Goal: Information Seeking & Learning: Check status

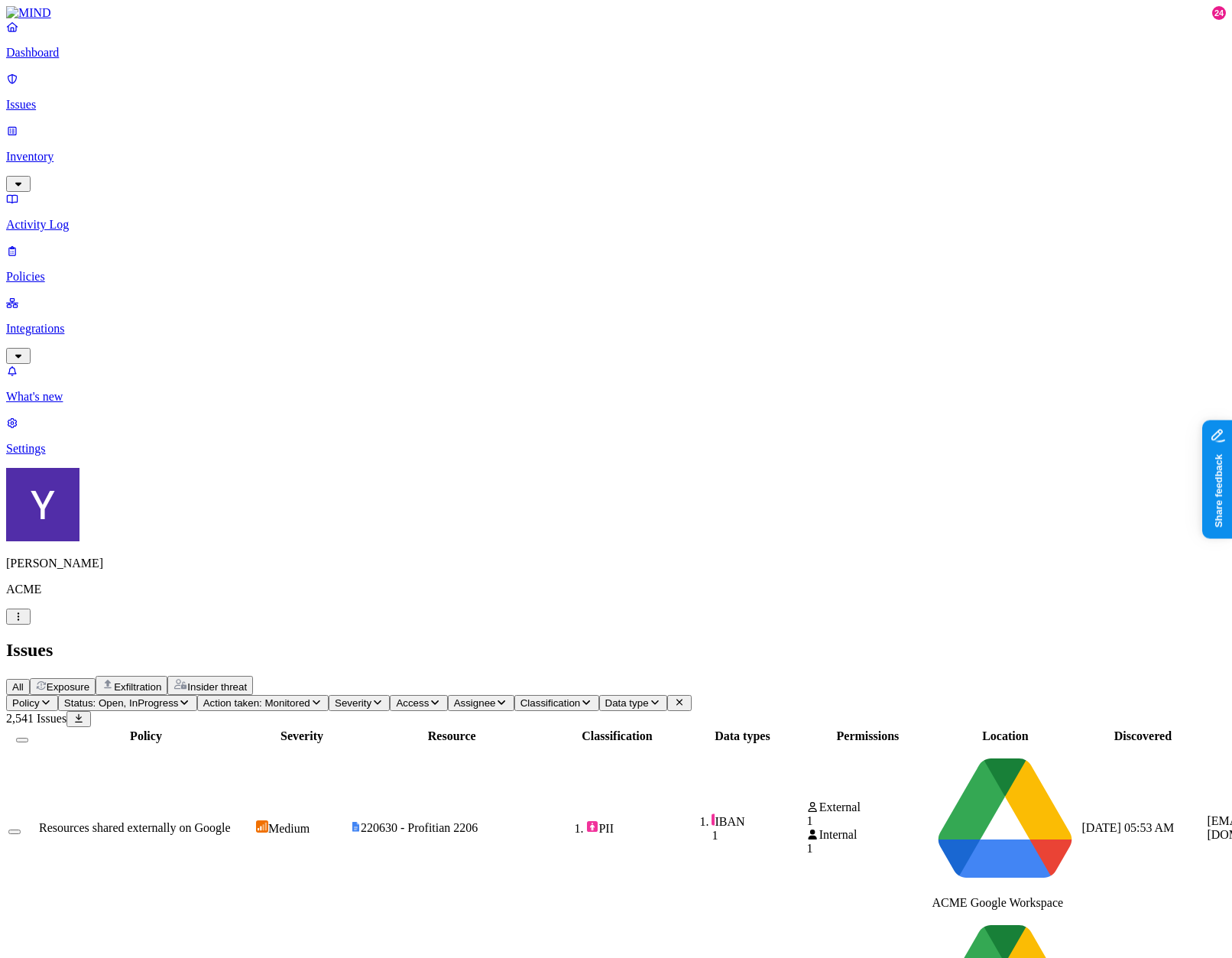
click at [371, 697] on span "Severity" at bounding box center [353, 702] width 37 height 11
click at [558, 202] on span "Medium" at bounding box center [561, 208] width 41 height 13
click at [30, 679] on button "All" at bounding box center [18, 687] width 24 height 16
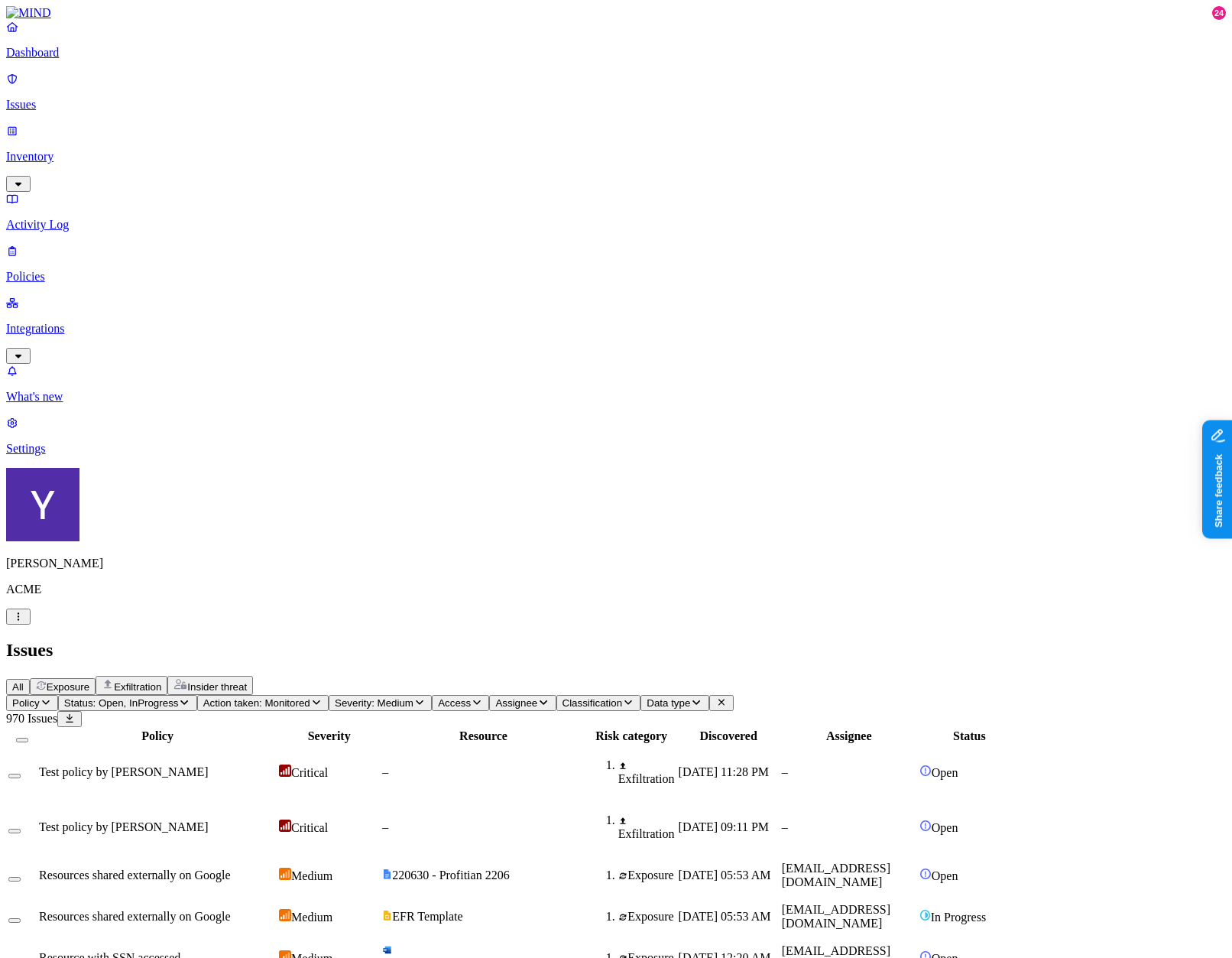
click at [96, 678] on button "Exposure" at bounding box center [62, 686] width 66 height 17
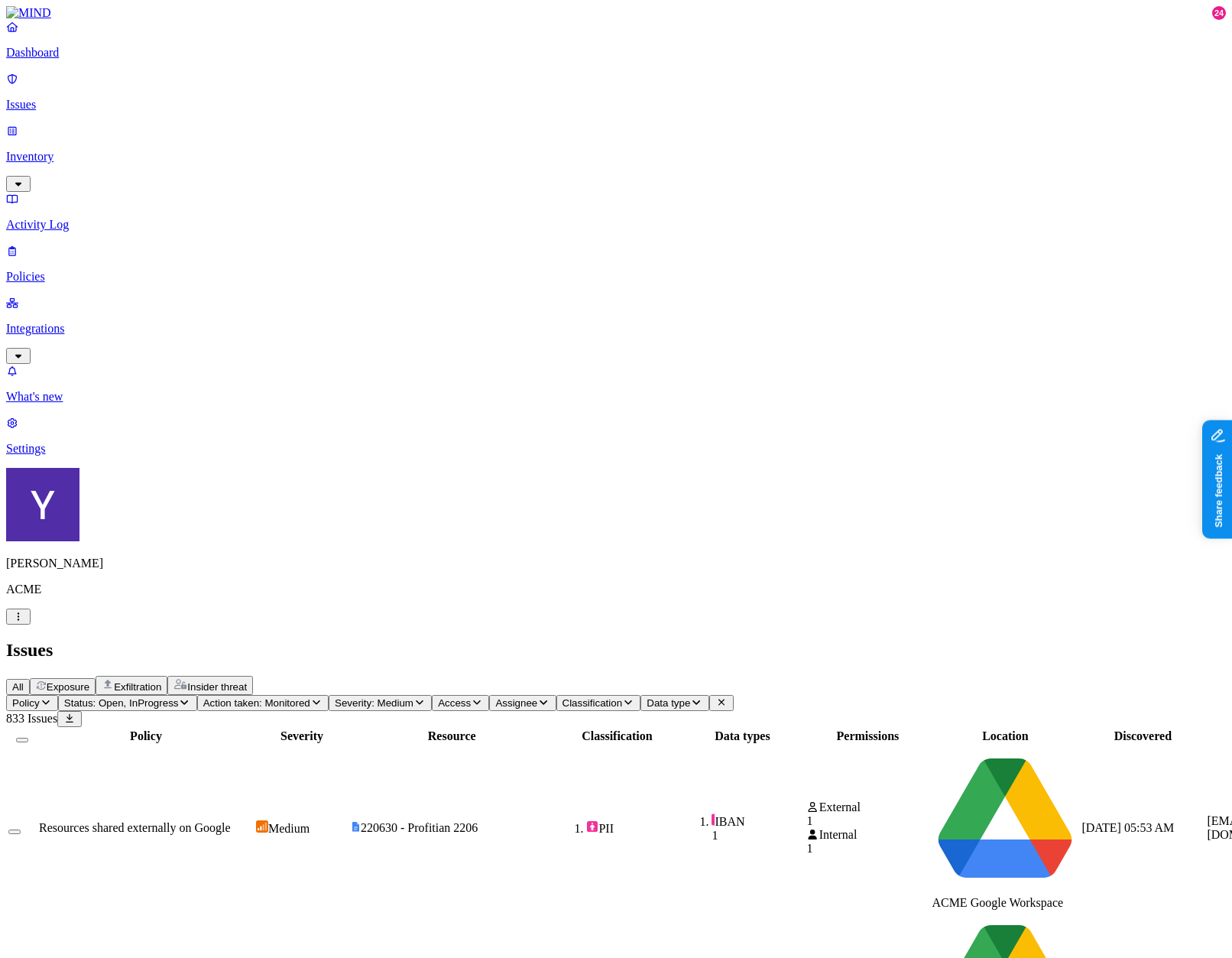
click at [328, 695] on button "Action taken: Monitored" at bounding box center [263, 702] width 132 height 16
click at [30, 679] on button "All" at bounding box center [18, 687] width 24 height 16
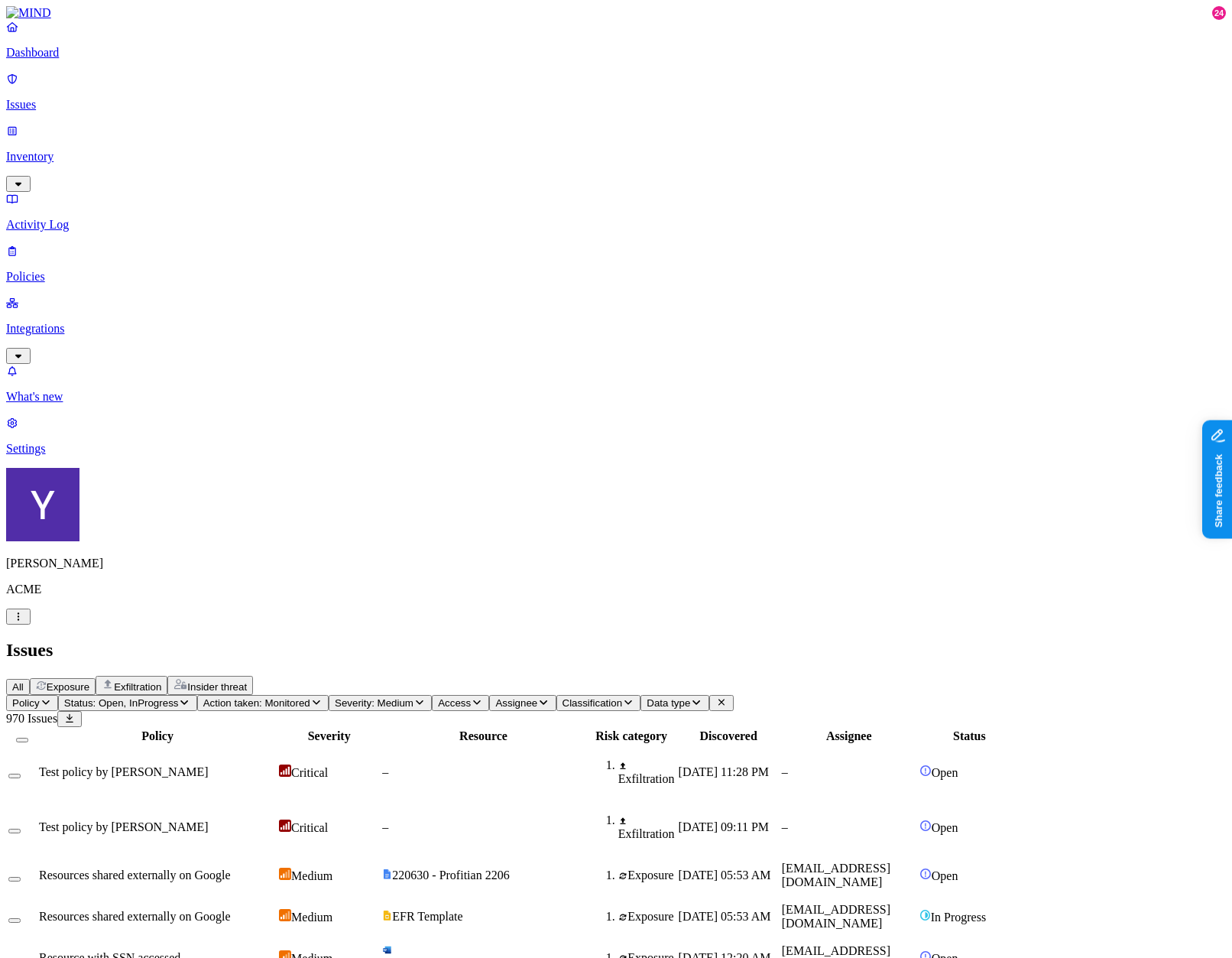
click at [310, 697] on span "Action taken: Monitored" at bounding box center [257, 702] width 107 height 11
click at [411, 171] on button "button" at bounding box center [417, 179] width 12 height 16
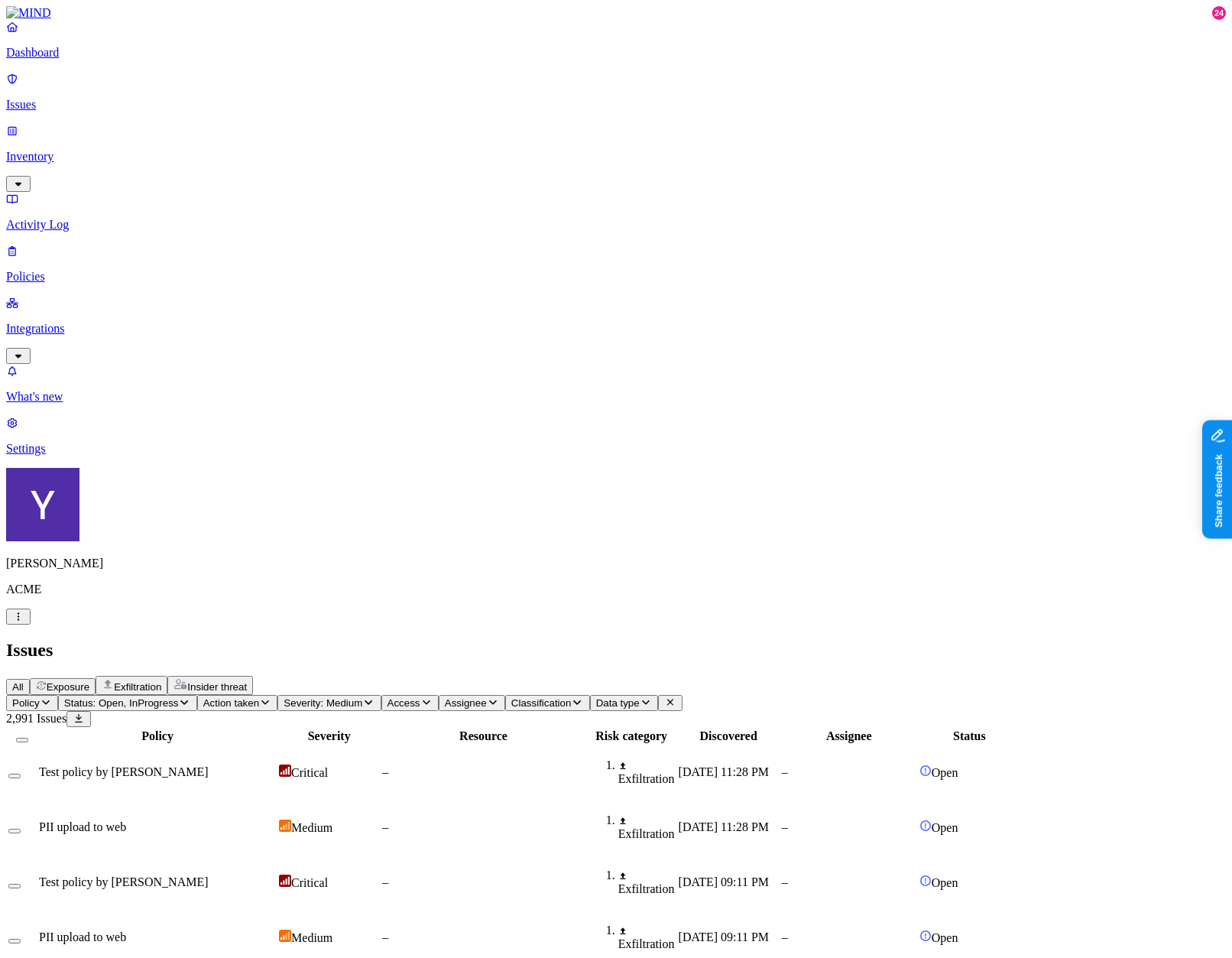
click at [114, 678] on icon "button" at bounding box center [108, 684] width 12 height 12
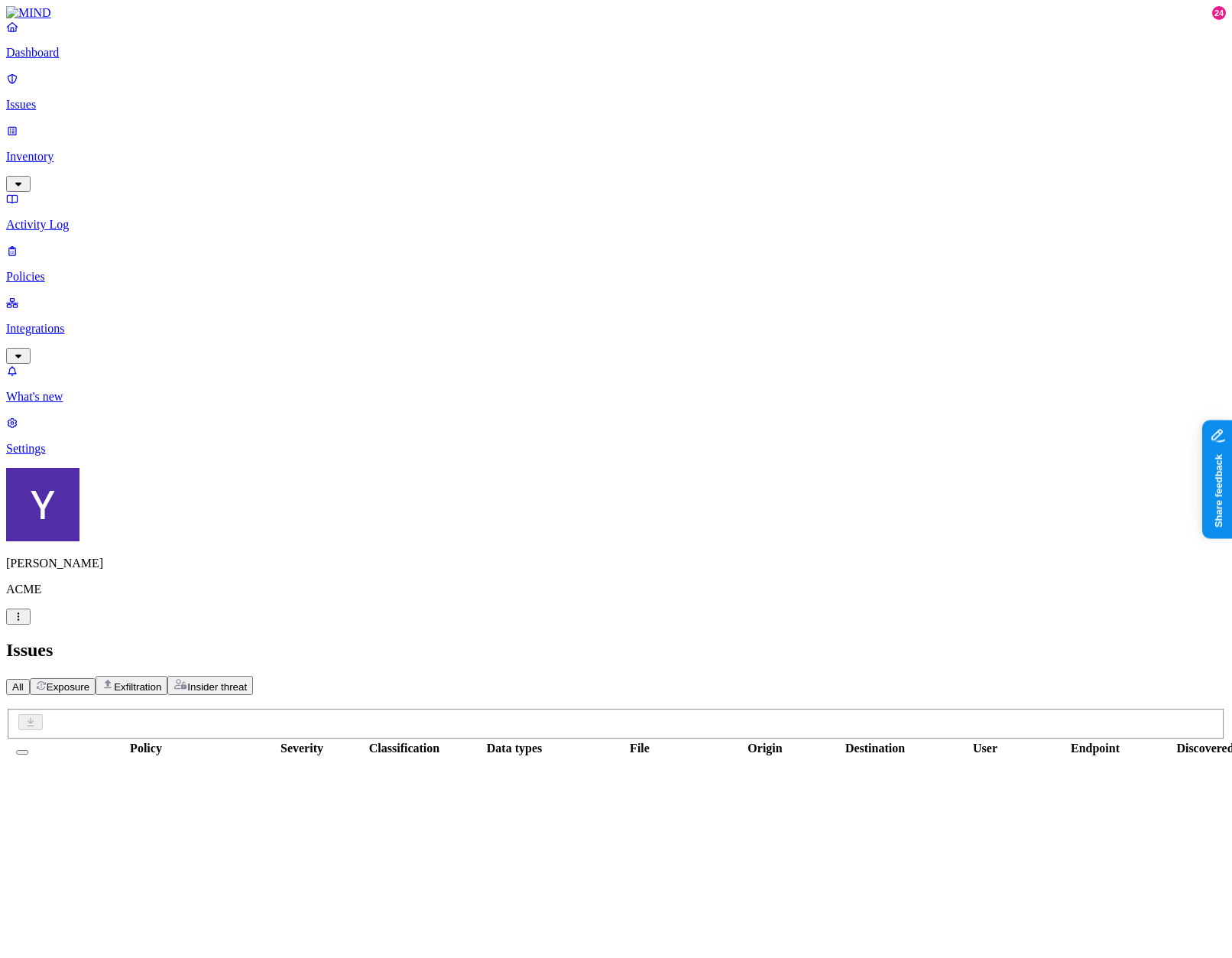
click at [90, 681] on span "Exposure" at bounding box center [68, 687] width 43 height 11
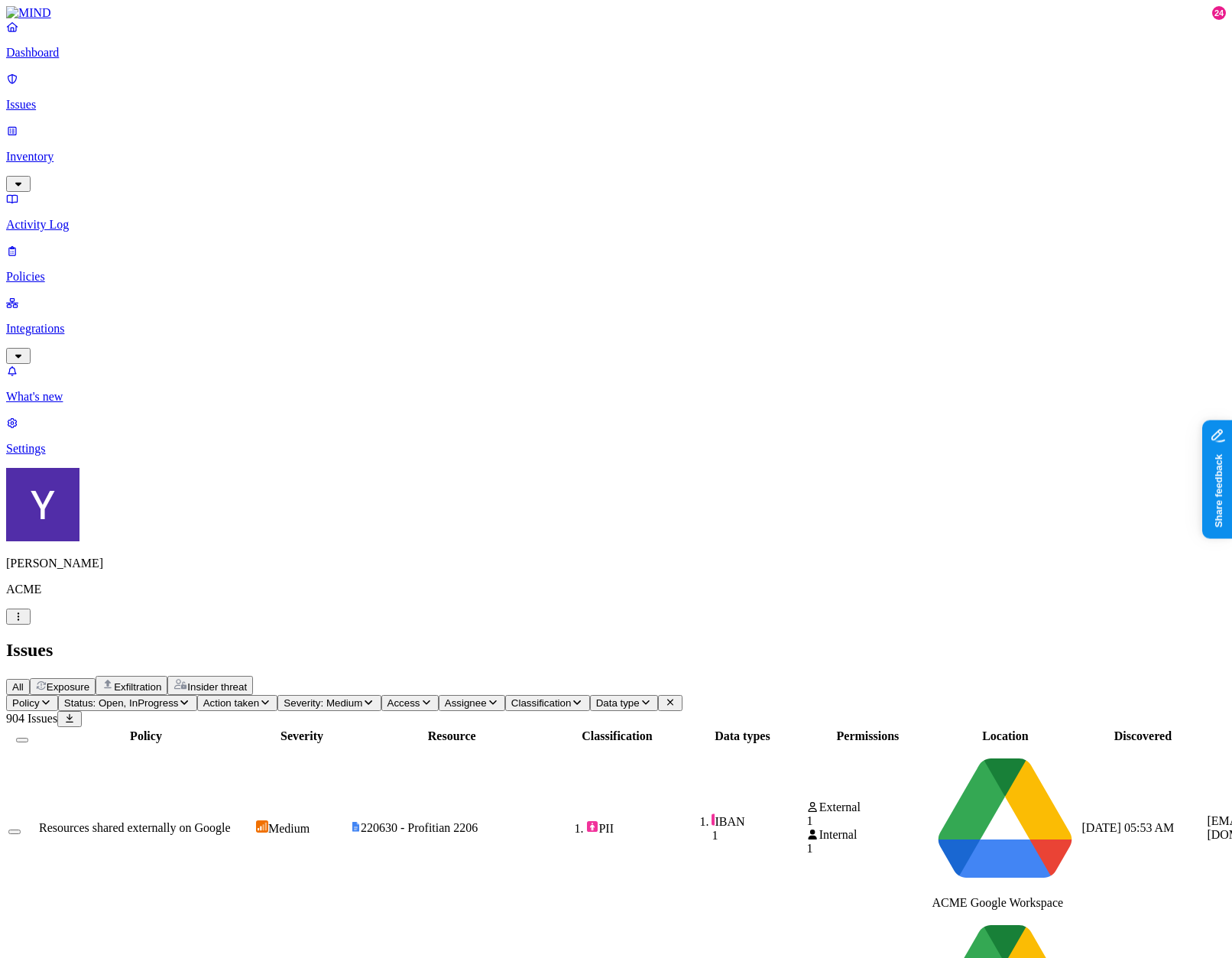
scroll to position [0, 296]
click at [162, 681] on span "Exfiltration" at bounding box center [138, 687] width 47 height 11
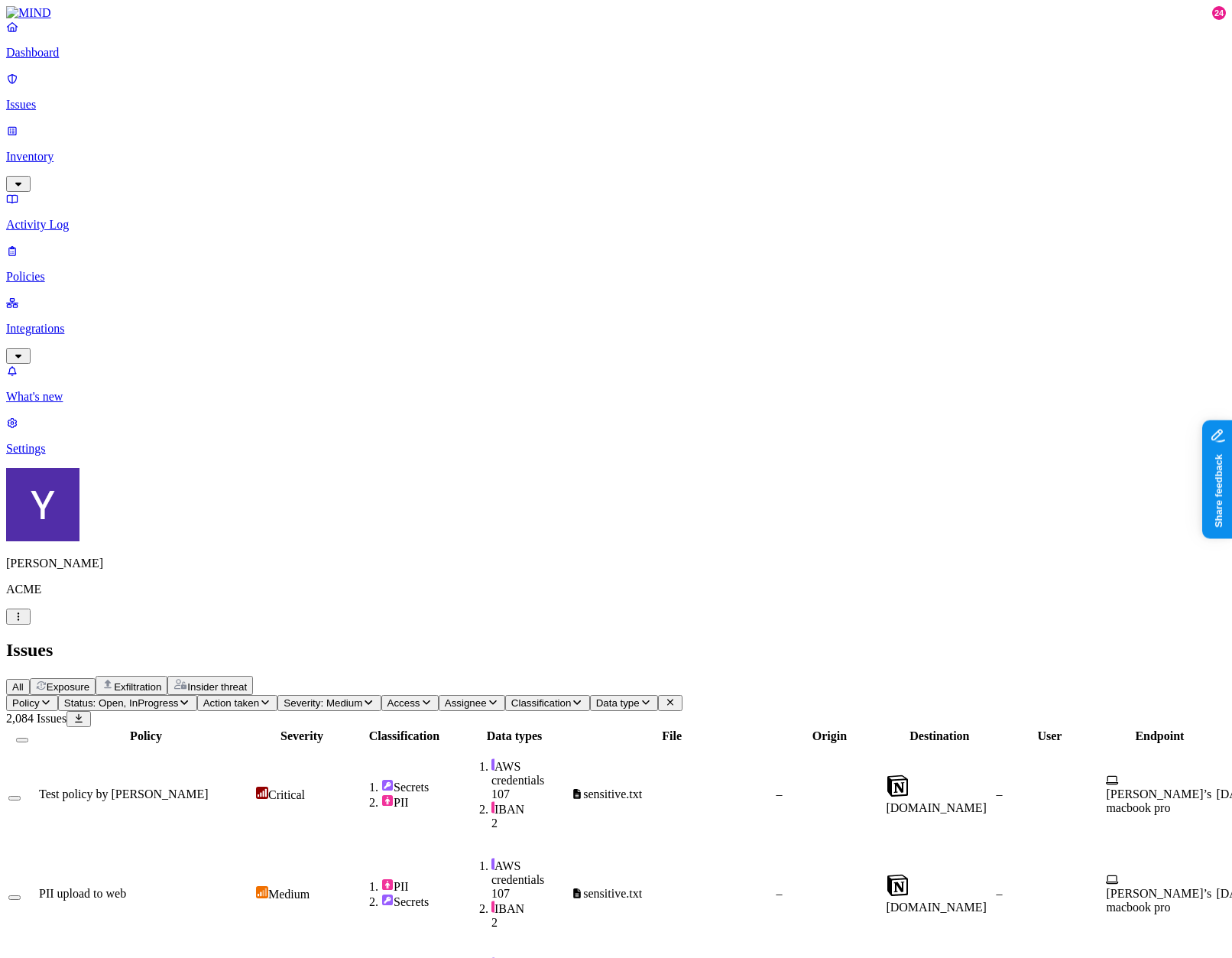
scroll to position [0, 347]
click at [259, 697] on span "Action taken" at bounding box center [232, 702] width 56 height 11
click at [546, 676] on div "All Exposure Exfiltration Insider threat" at bounding box center [616, 686] width 1220 height 19
click at [90, 681] on span "Exposure" at bounding box center [68, 687] width 43 height 11
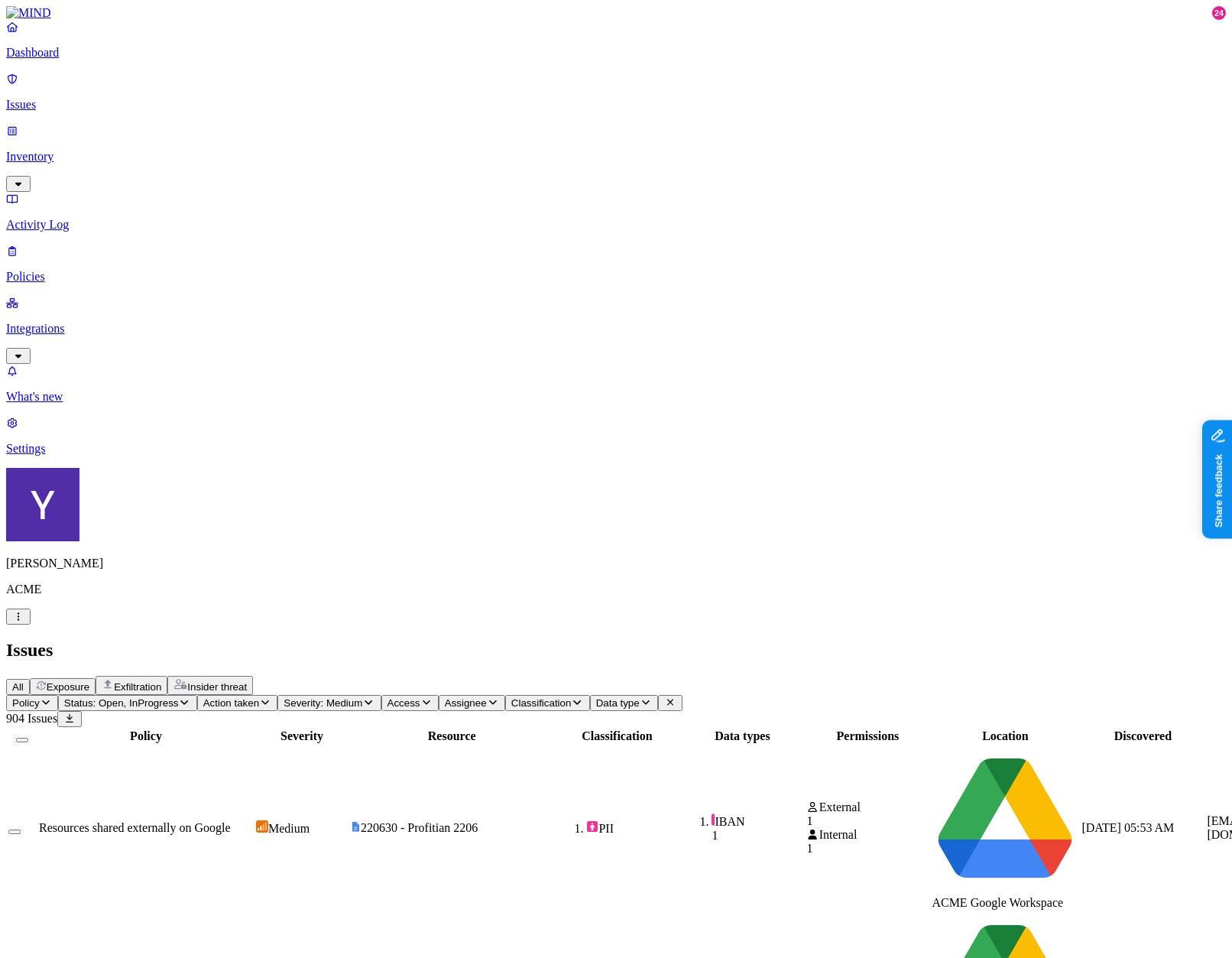
click at [168, 676] on button "Exfiltration" at bounding box center [132, 686] width 72 height 19
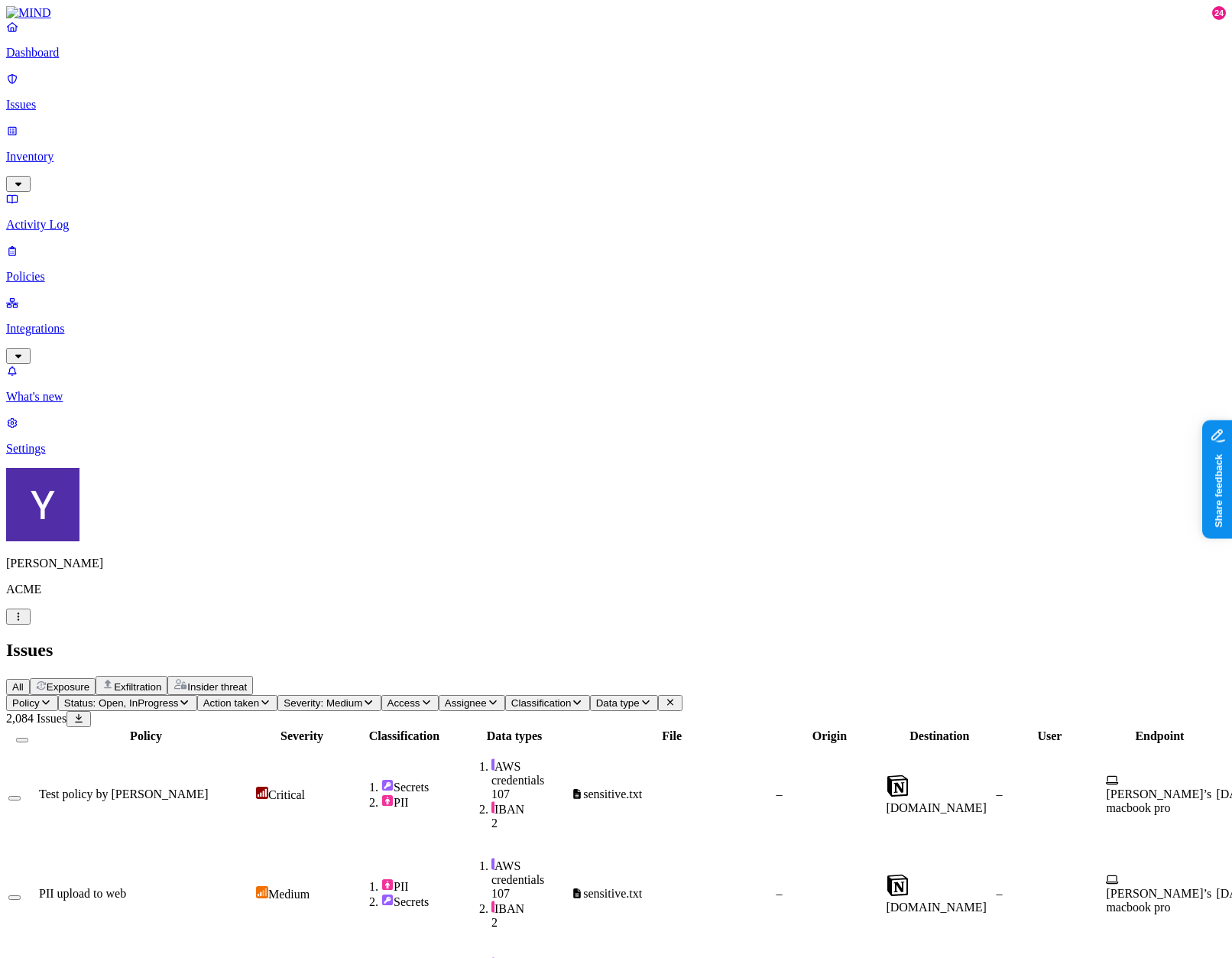
click at [363, 697] on span "Severity: Medium" at bounding box center [323, 702] width 79 height 11
click at [557, 676] on div "All Exposure Exfiltration Insider threat" at bounding box center [616, 686] width 1220 height 19
click at [259, 697] on span "Action taken" at bounding box center [232, 702] width 56 height 11
click at [211, 676] on div "All Exposure Exfiltration Insider threat" at bounding box center [616, 686] width 1220 height 19
click at [30, 679] on button "All" at bounding box center [18, 687] width 24 height 16
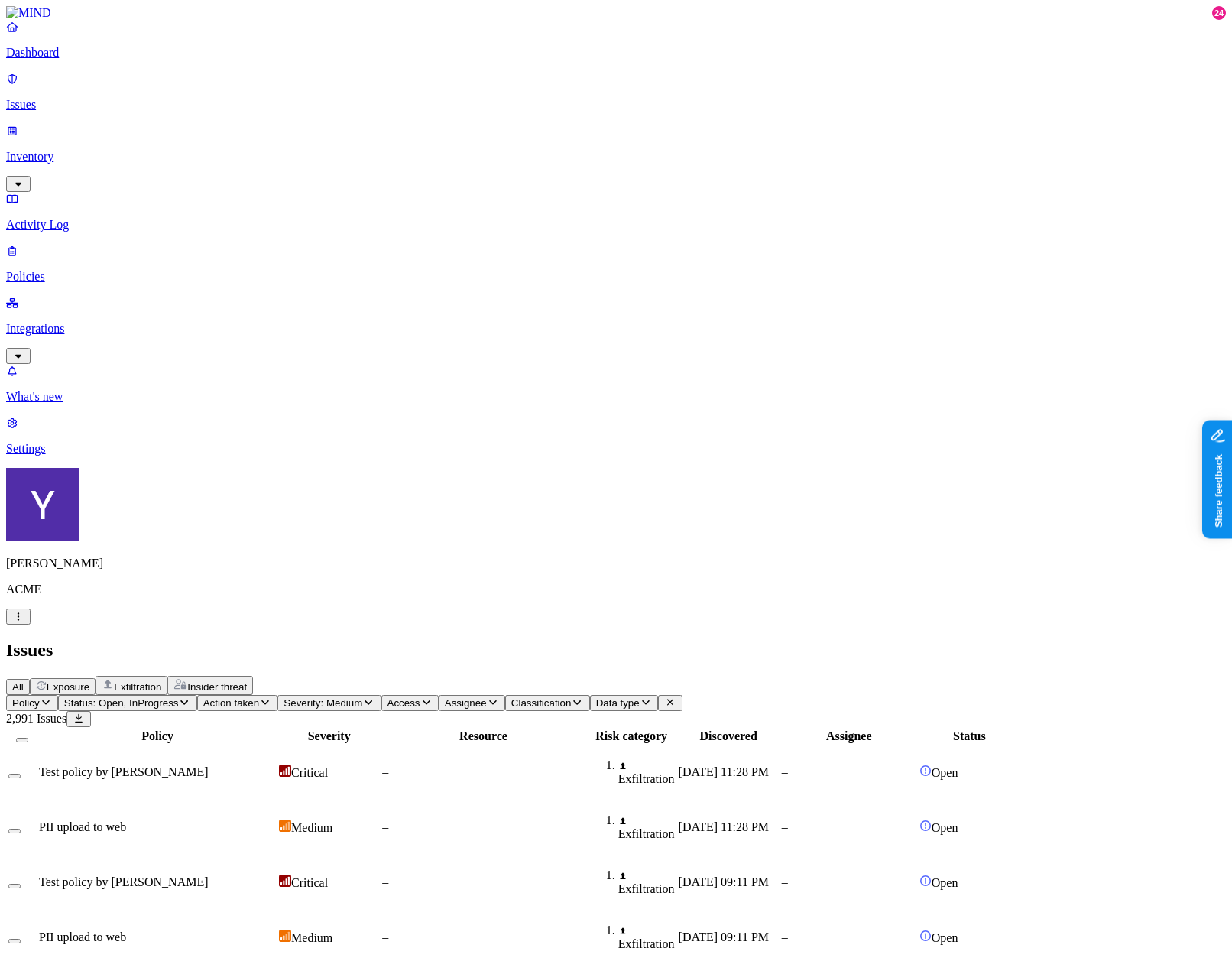
click at [271, 697] on icon "button" at bounding box center [265, 702] width 12 height 10
click at [90, 681] on span "Exposure" at bounding box center [68, 687] width 43 height 11
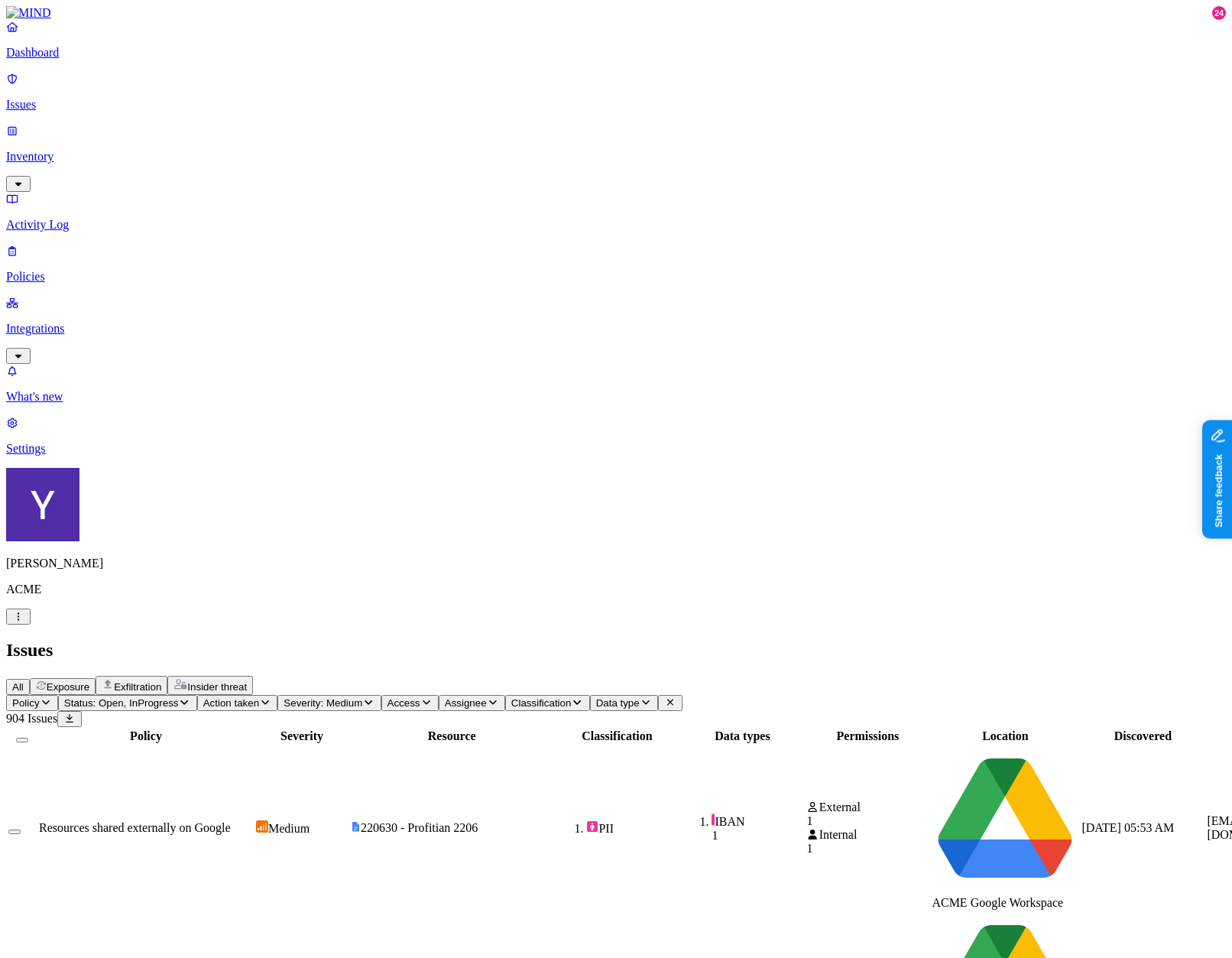
click at [271, 697] on icon "button" at bounding box center [265, 702] width 12 height 10
click at [162, 681] on span "Exfiltration" at bounding box center [138, 687] width 47 height 11
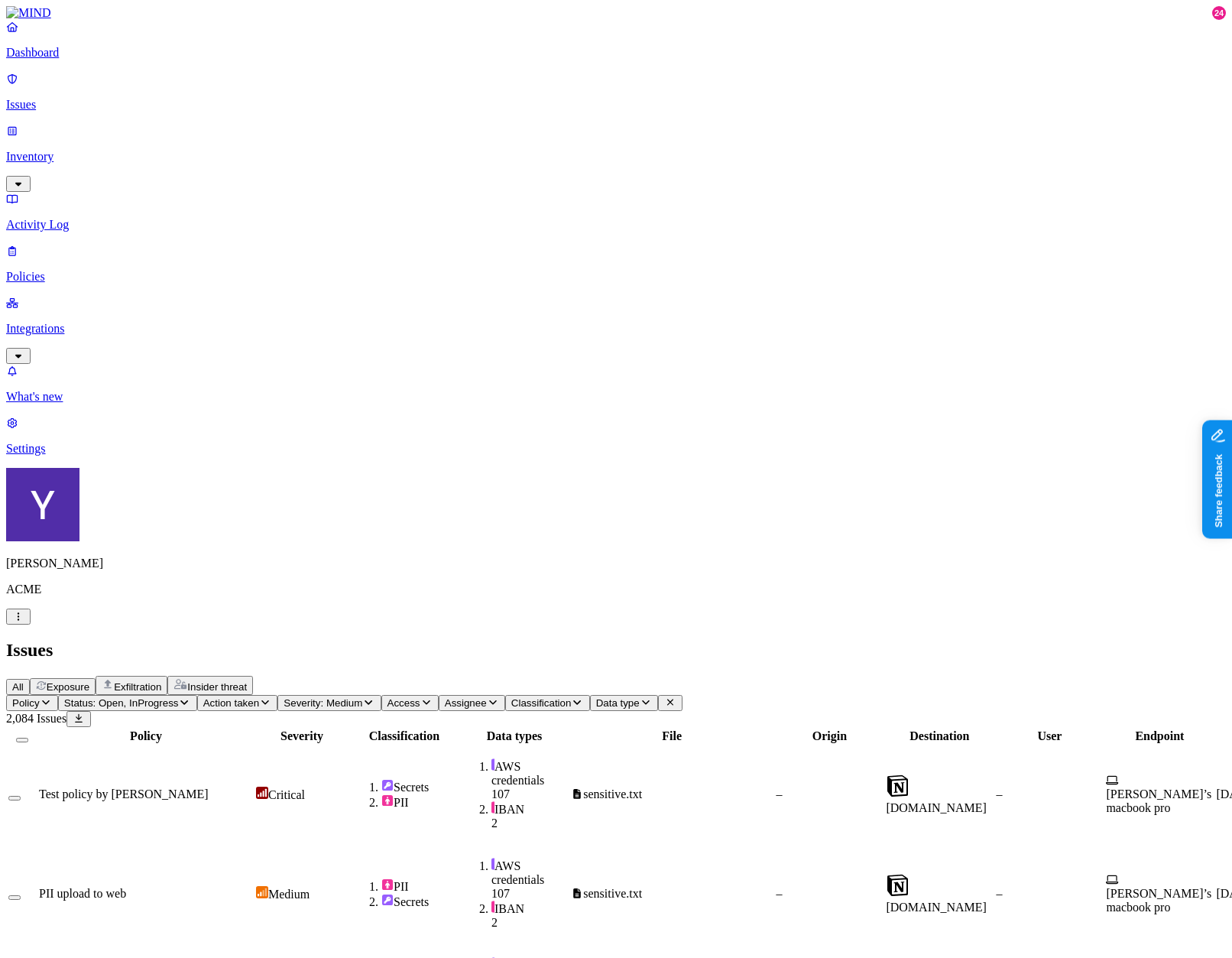
click at [295, 676] on div "All Exposure Exfiltration Insider threat" at bounding box center [616, 686] width 1220 height 19
click at [90, 681] on span "Exposure" at bounding box center [68, 687] width 43 height 11
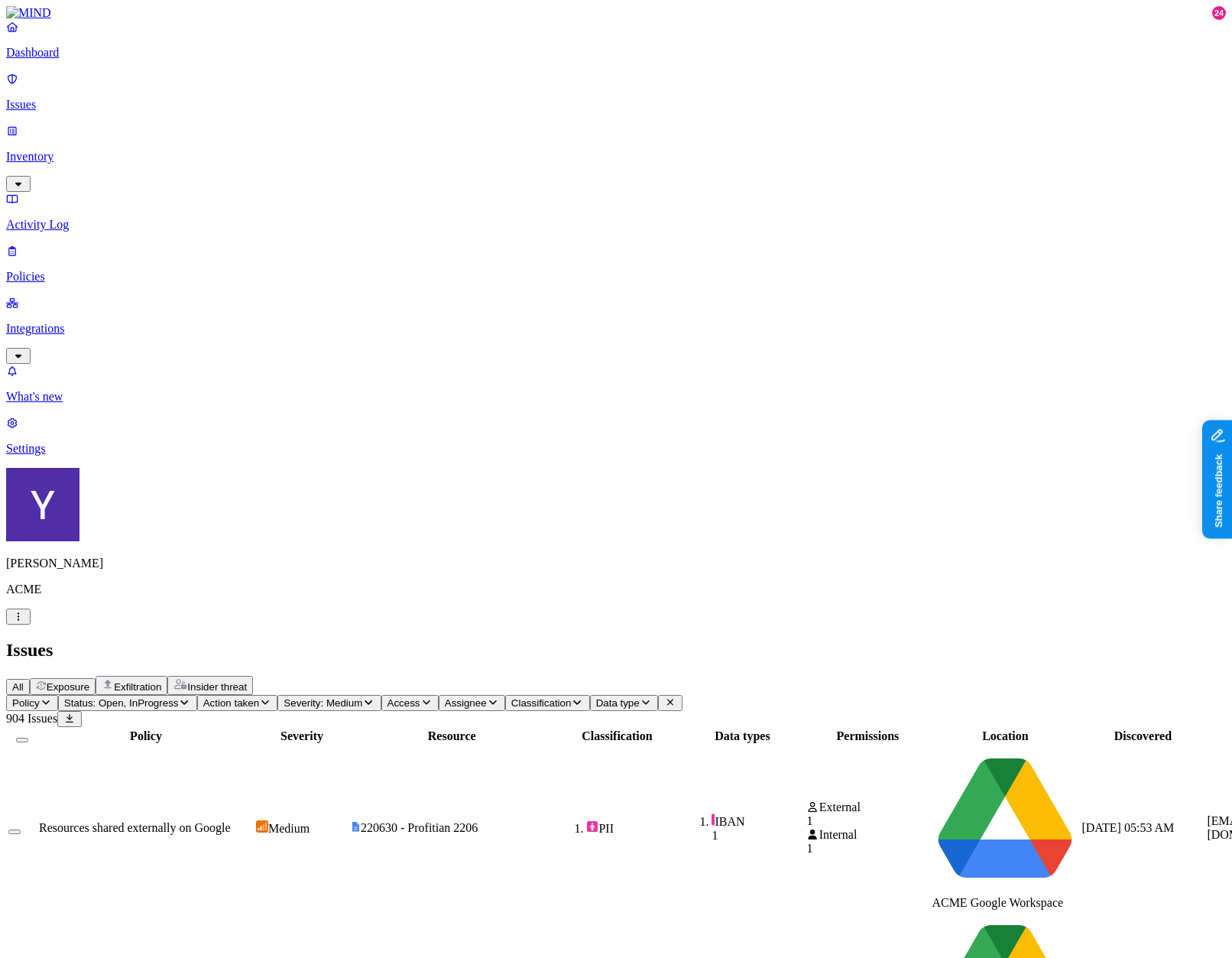
click at [259, 697] on span "Action taken" at bounding box center [232, 702] width 56 height 11
click at [444, 198] on span "Monitored" at bounding box center [436, 205] width 52 height 13
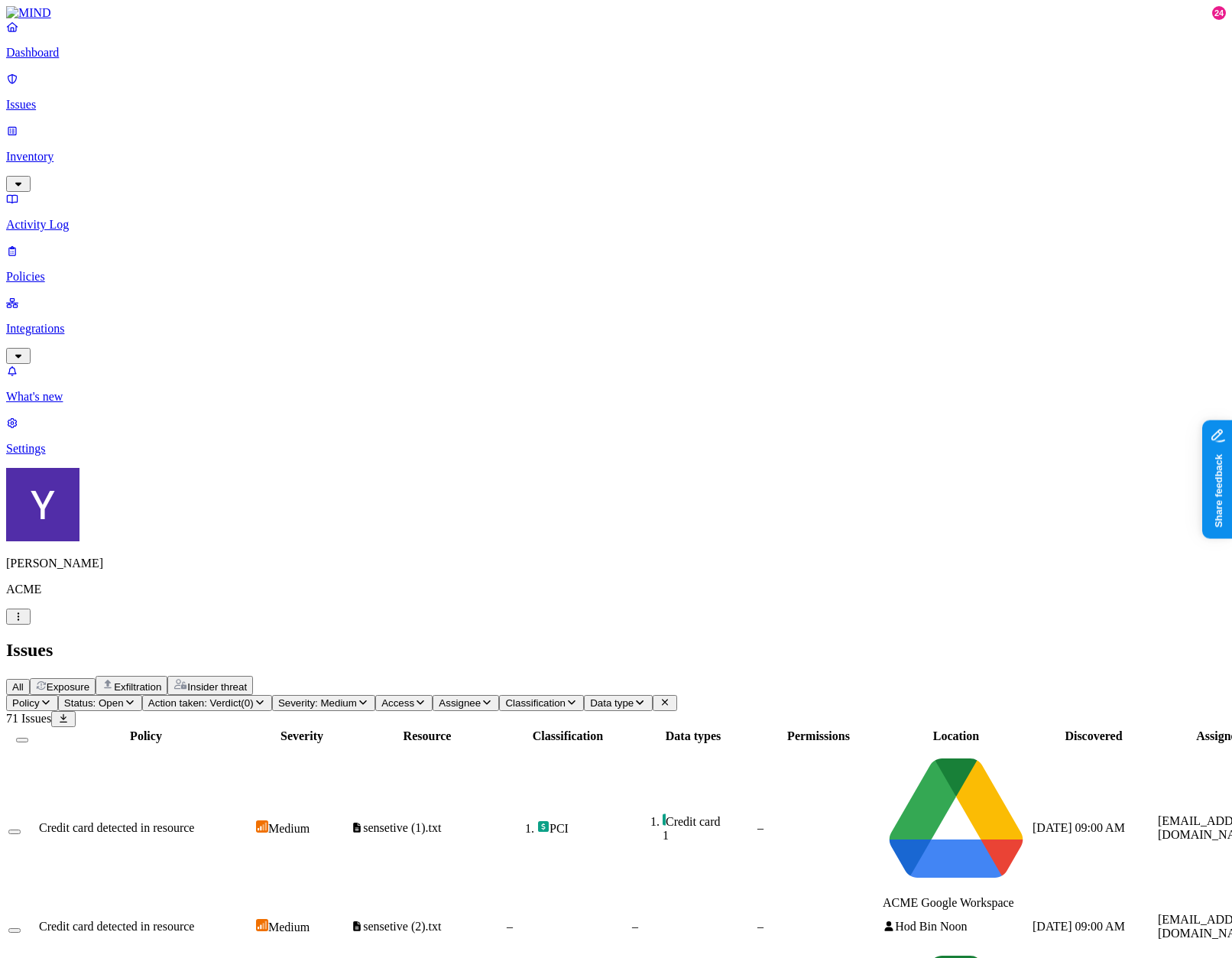
scroll to position [0, 296]
click at [272, 695] on button "Action taken: Verdict(0)" at bounding box center [207, 702] width 130 height 16
click at [362, 171] on div "Monitored" at bounding box center [362, 193] width 0 height 44
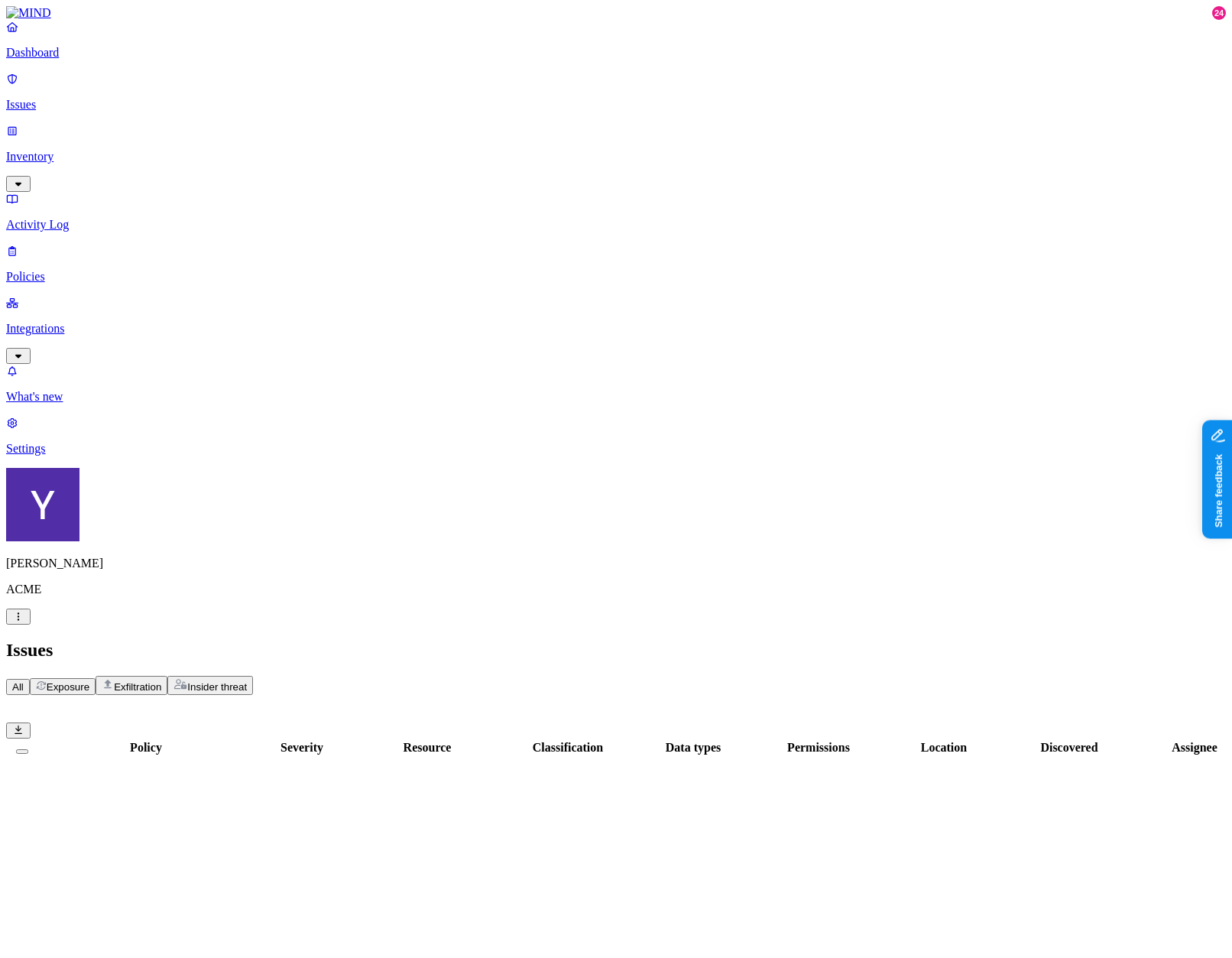
click at [350, 740] on th "Resource" at bounding box center [428, 747] width 155 height 15
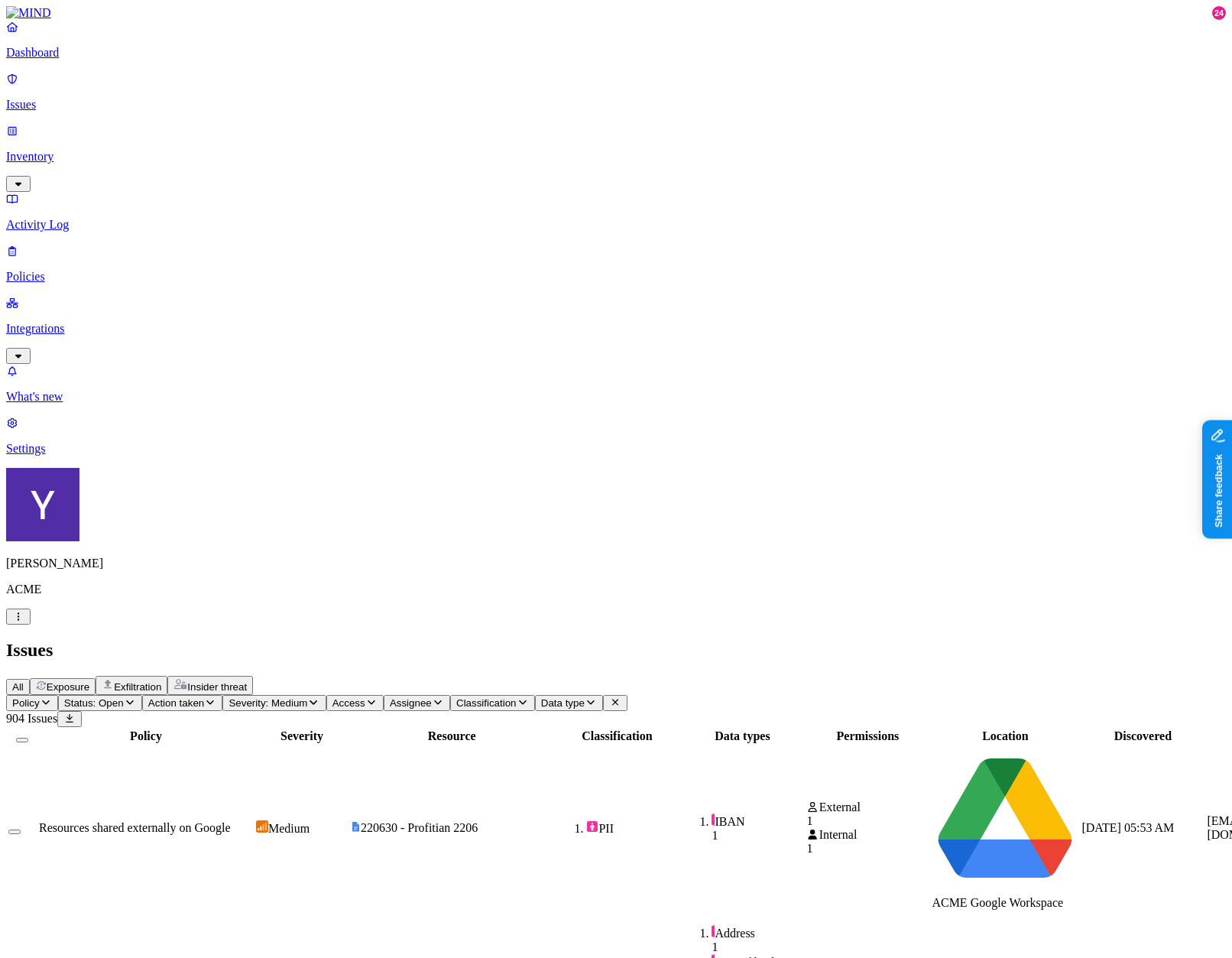
click at [204, 697] on span "Action taken" at bounding box center [177, 702] width 56 height 11
click at [362, 119] on div "Monitored 833" at bounding box center [362, 143] width 0 height 55
click at [1081, 729] on th "Discovered" at bounding box center [1142, 736] width 124 height 15
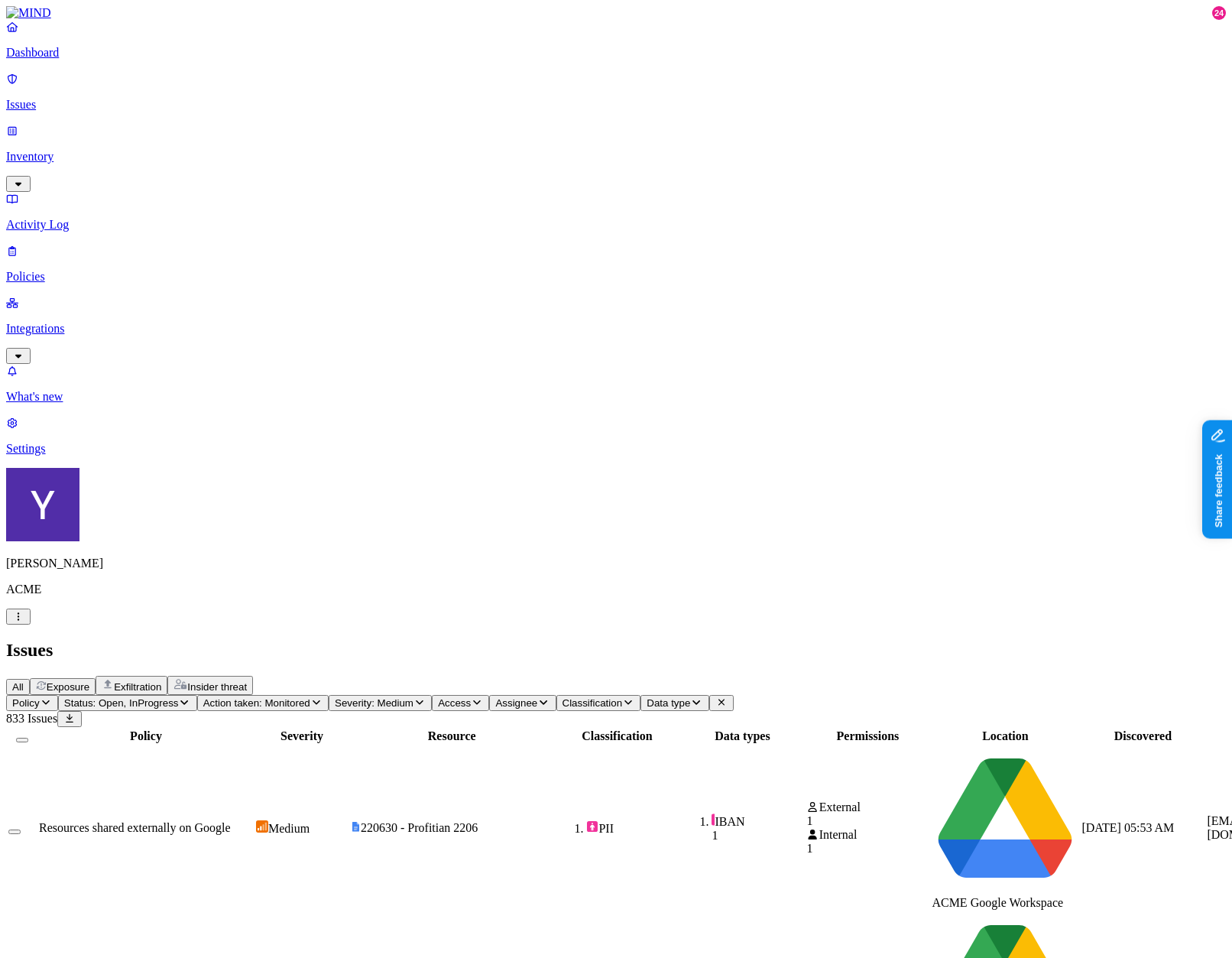
click at [310, 697] on span "Action taken: Monitored" at bounding box center [257, 702] width 107 height 11
click at [411, 174] on div "Monitored 904" at bounding box center [411, 201] width 0 height 55
click at [359, 697] on span "Action taken: Monitored, Verdict(0)" at bounding box center [282, 702] width 156 height 11
click at [411, 125] on button "button" at bounding box center [417, 124] width 12 height 16
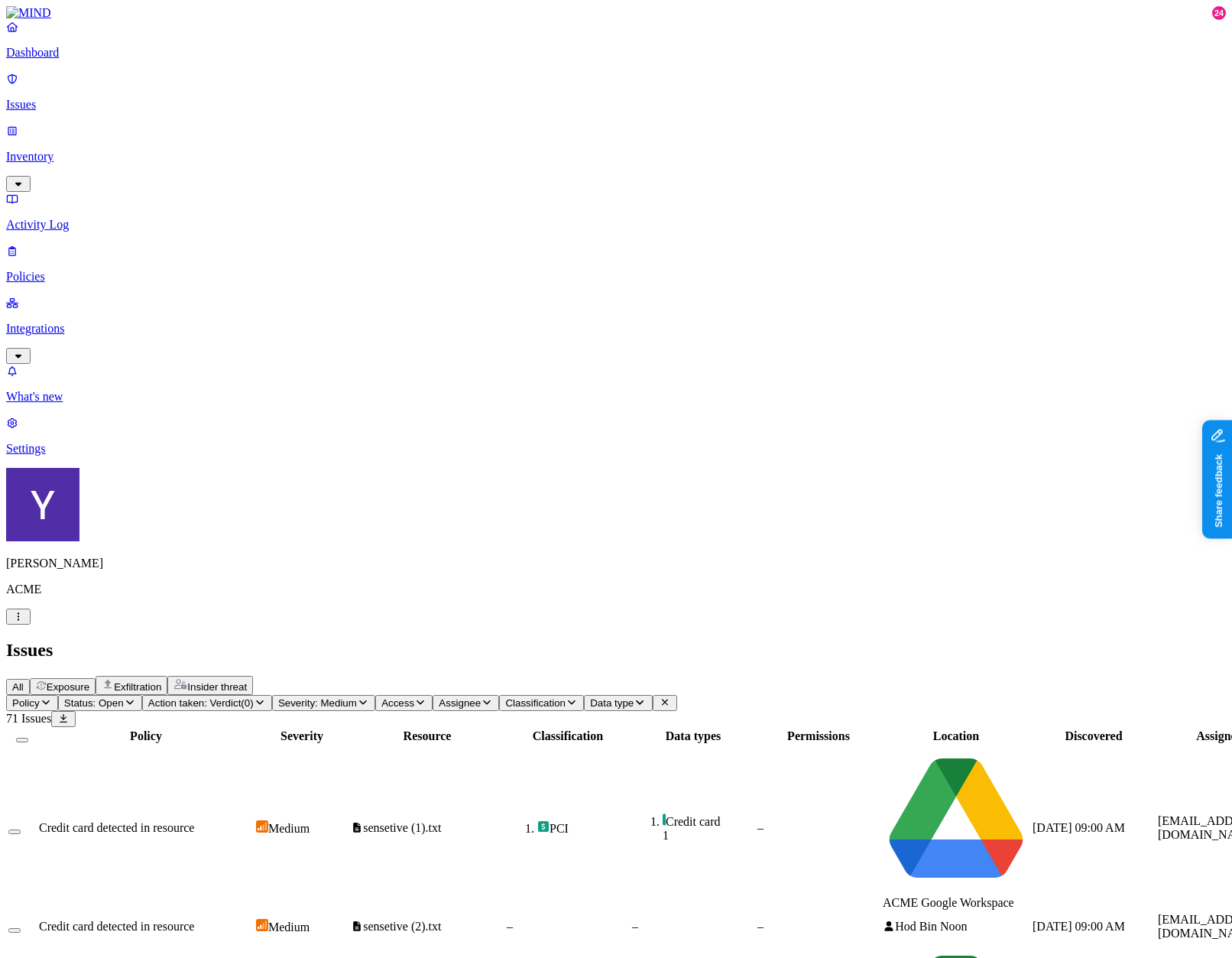
click at [162, 681] on span "Exfiltration" at bounding box center [138, 687] width 47 height 11
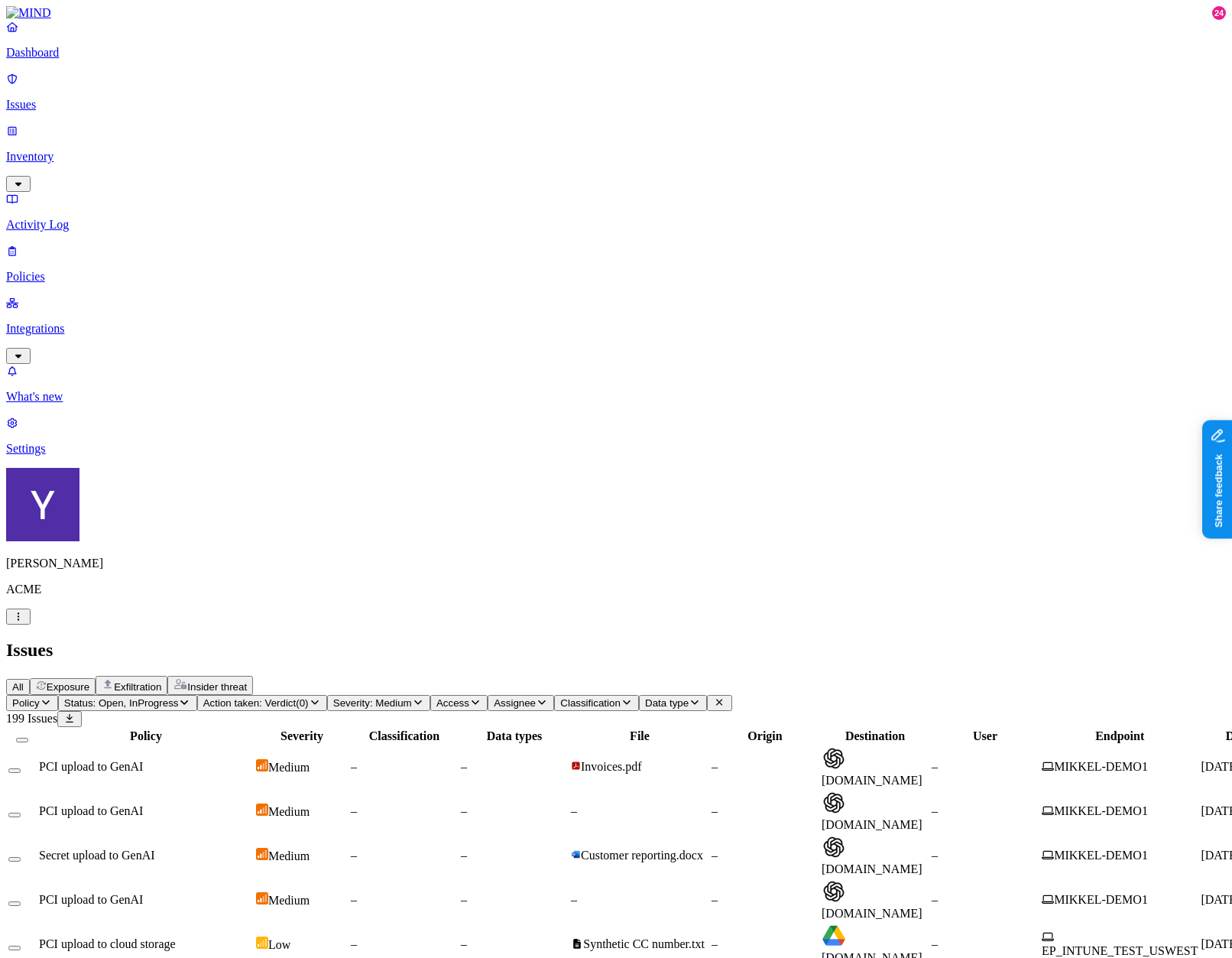
scroll to position [0, 494]
click at [309, 697] on span "Action taken: Verdict(0)" at bounding box center [256, 702] width 105 height 11
click at [96, 678] on button "Exposure" at bounding box center [62, 686] width 66 height 17
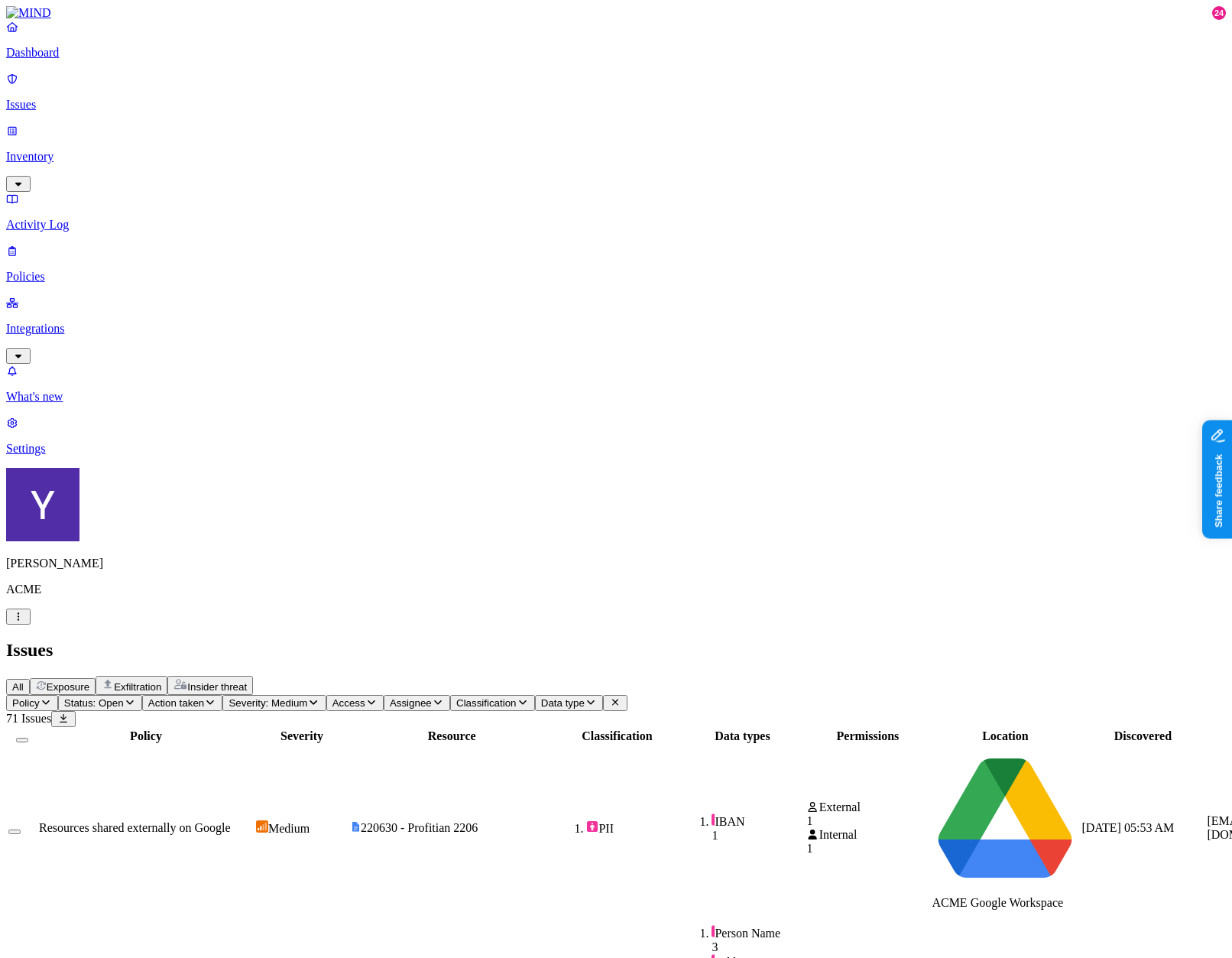
click at [216, 697] on icon "button" at bounding box center [210, 702] width 12 height 10
click at [389, 198] on span "Monitored" at bounding box center [387, 205] width 52 height 13
click at [362, 171] on div "Monitored" at bounding box center [362, 191] width 0 height 41
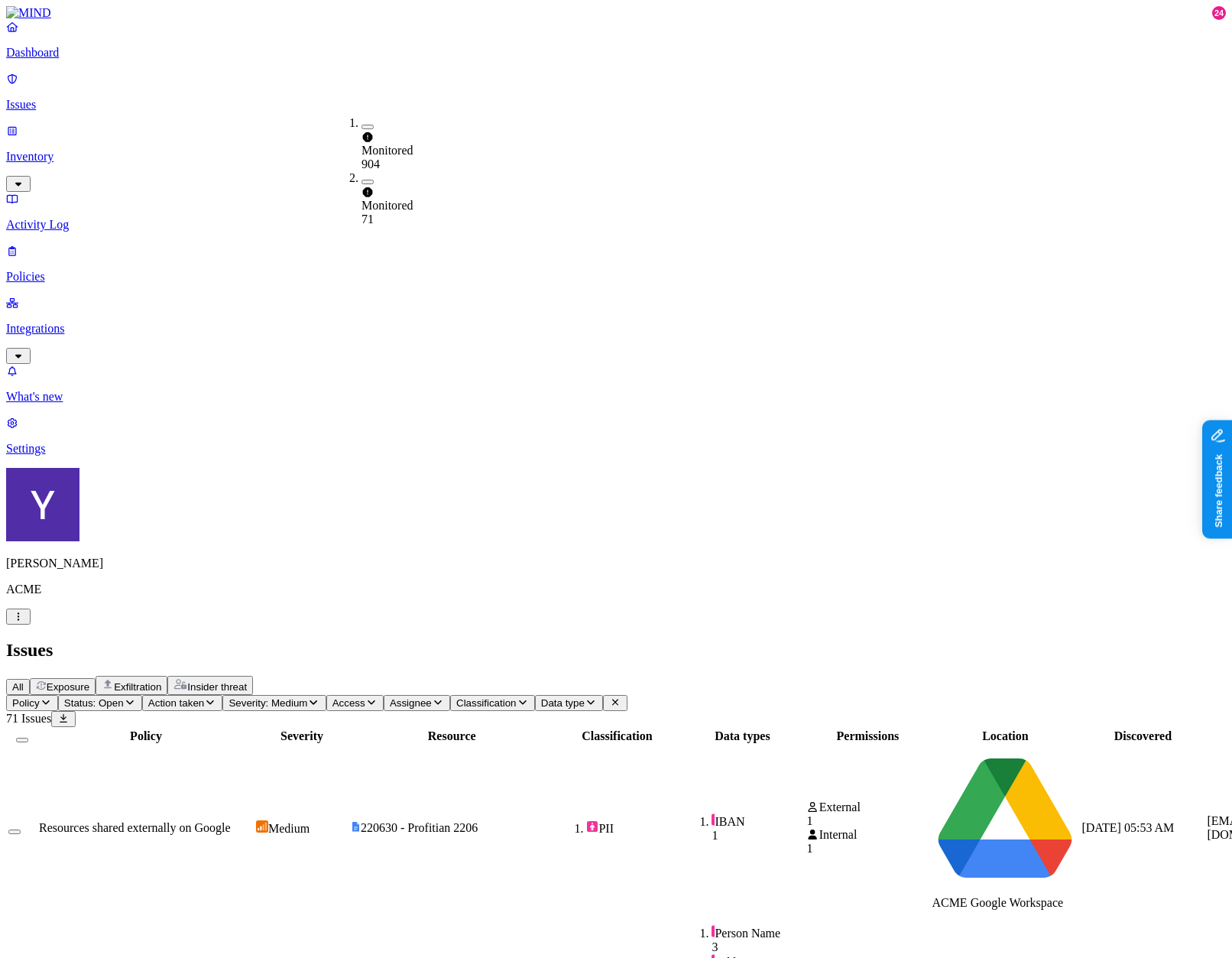
click at [362, 130] on div "Monitored 904" at bounding box center [362, 143] width 0 height 55
click at [635, 676] on div "All Exposure Exfiltration Insider threat" at bounding box center [616, 686] width 1220 height 19
click at [359, 697] on span "Action taken: Verdict(0), Monitored" at bounding box center [282, 702] width 156 height 11
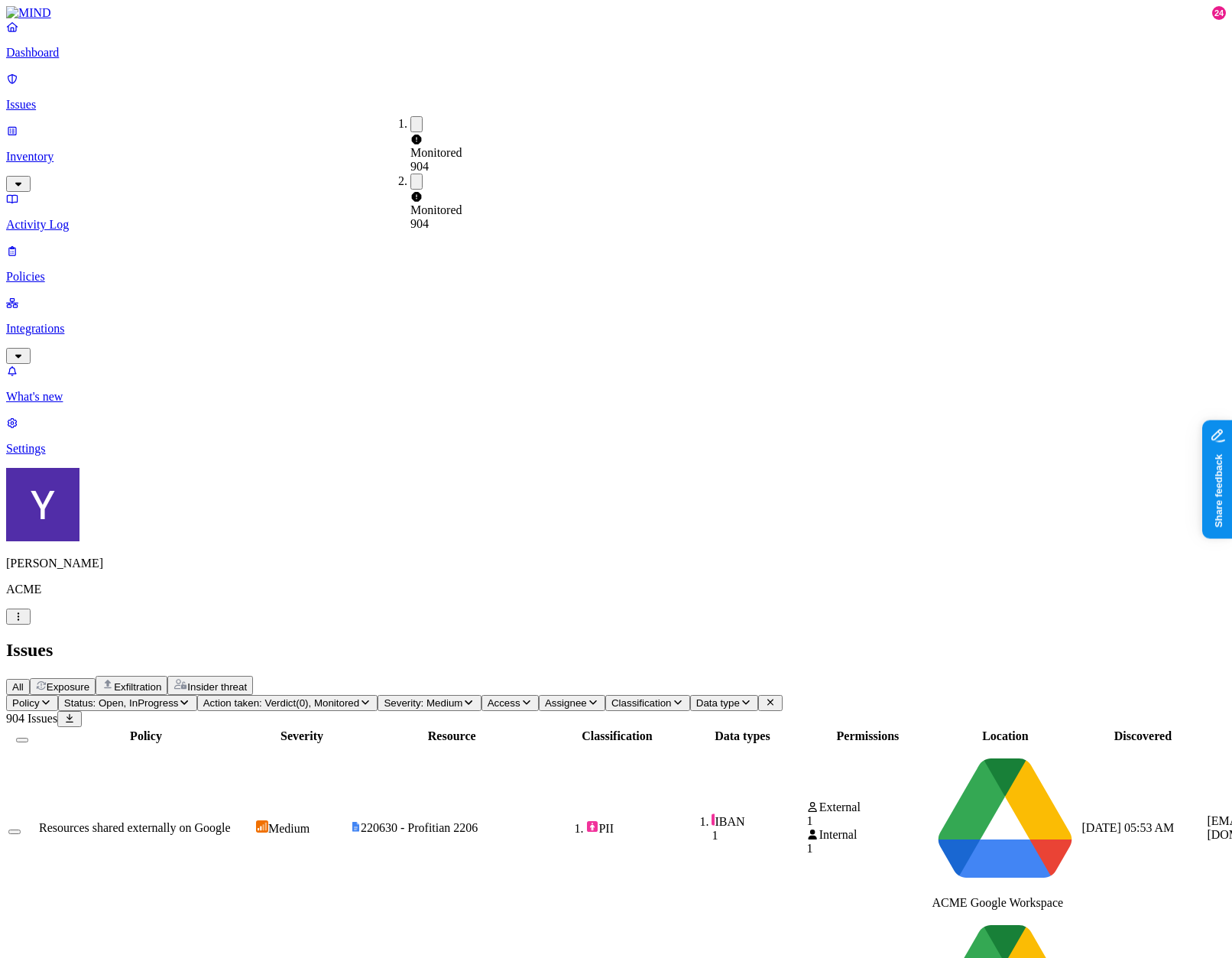
click at [411, 123] on button "button" at bounding box center [417, 124] width 12 height 16
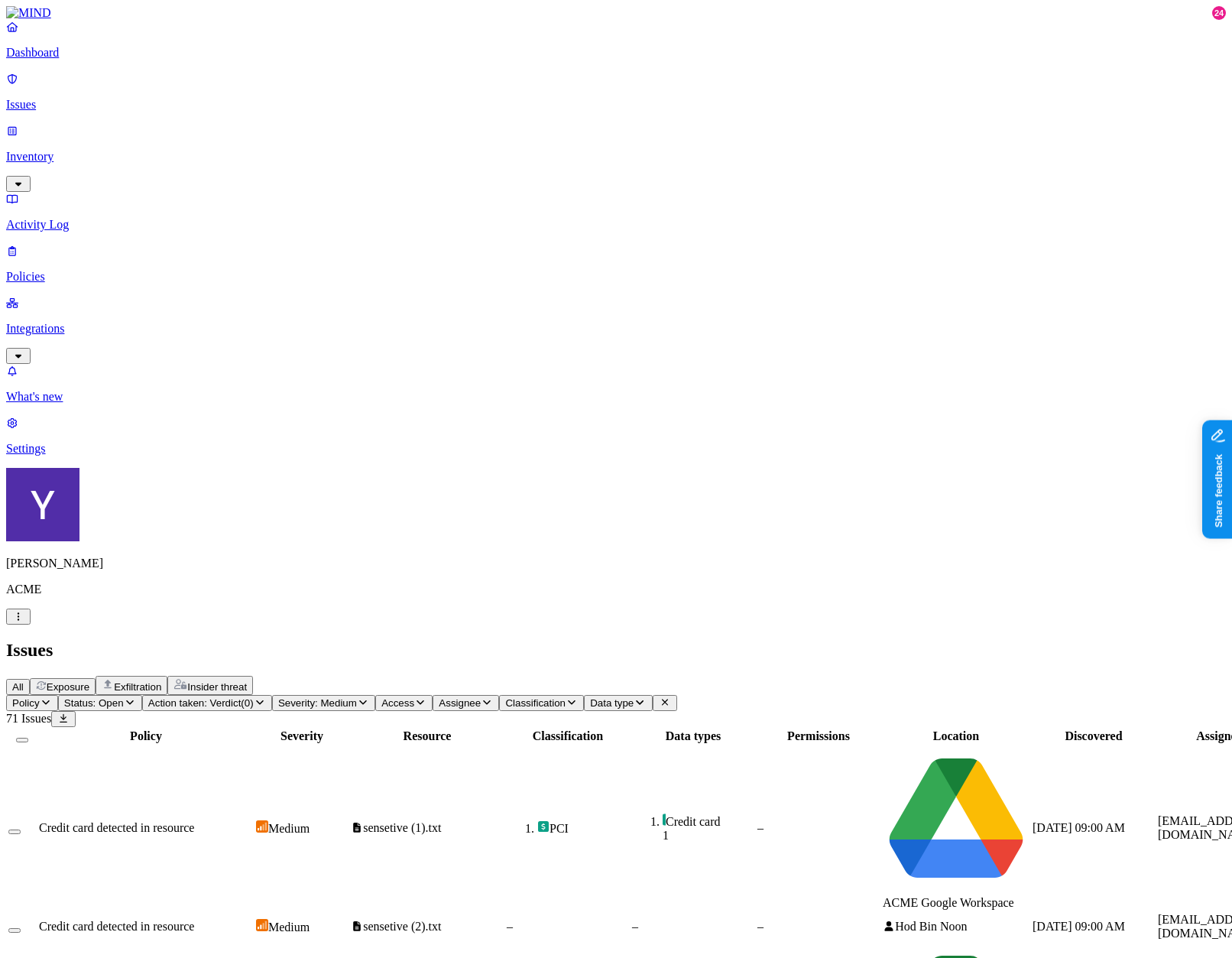
click at [254, 697] on span "Action taken: Verdict(0)" at bounding box center [201, 702] width 105 height 11
click at [795, 676] on div "All Exposure Exfiltration Insider threat" at bounding box center [616, 686] width 1220 height 19
click at [757, 746] on td "–" at bounding box center [818, 828] width 124 height 165
click at [254, 697] on span "Action taken: Verdict(0)" at bounding box center [201, 702] width 105 height 11
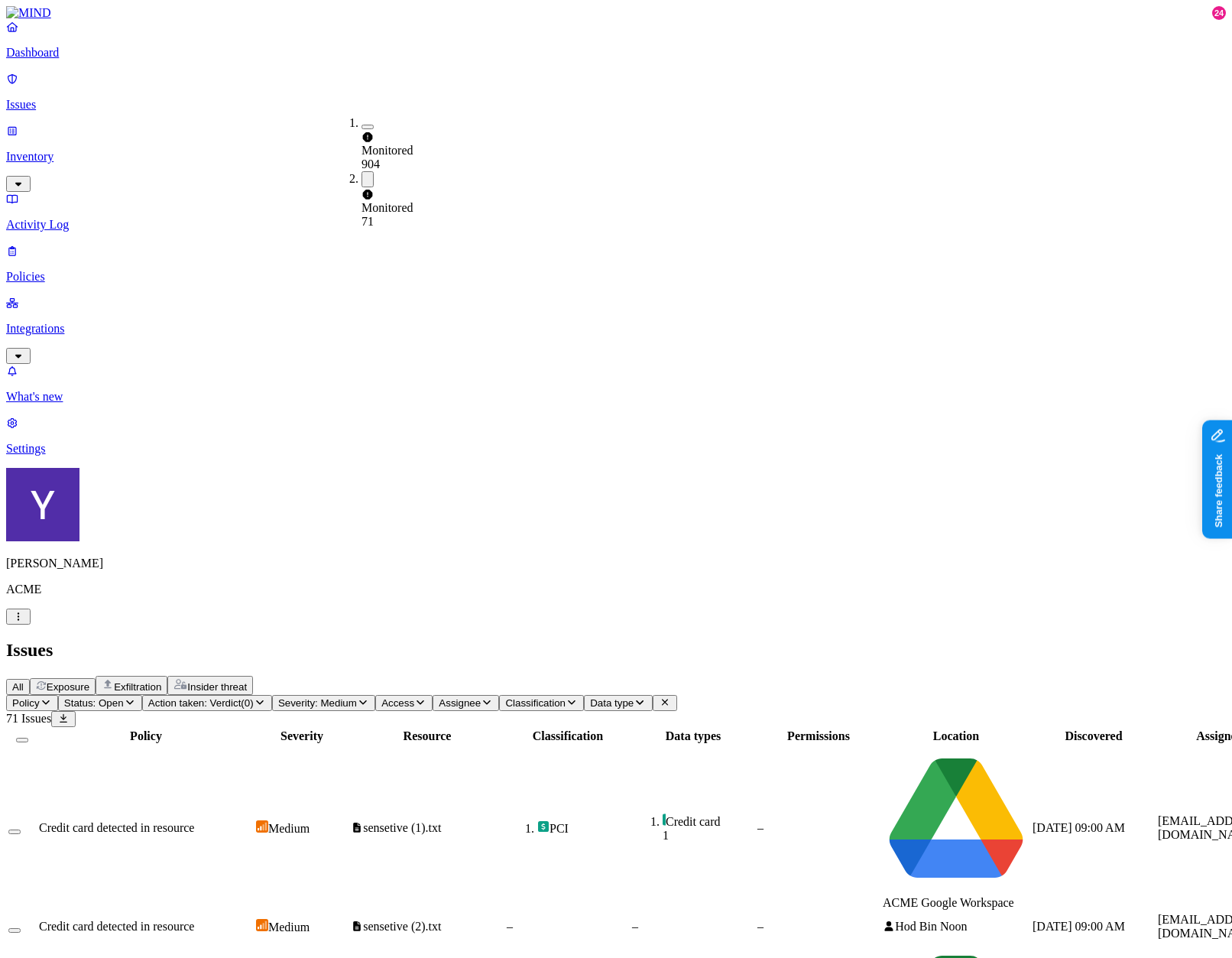
click at [362, 171] on button "button" at bounding box center [368, 179] width 12 height 16
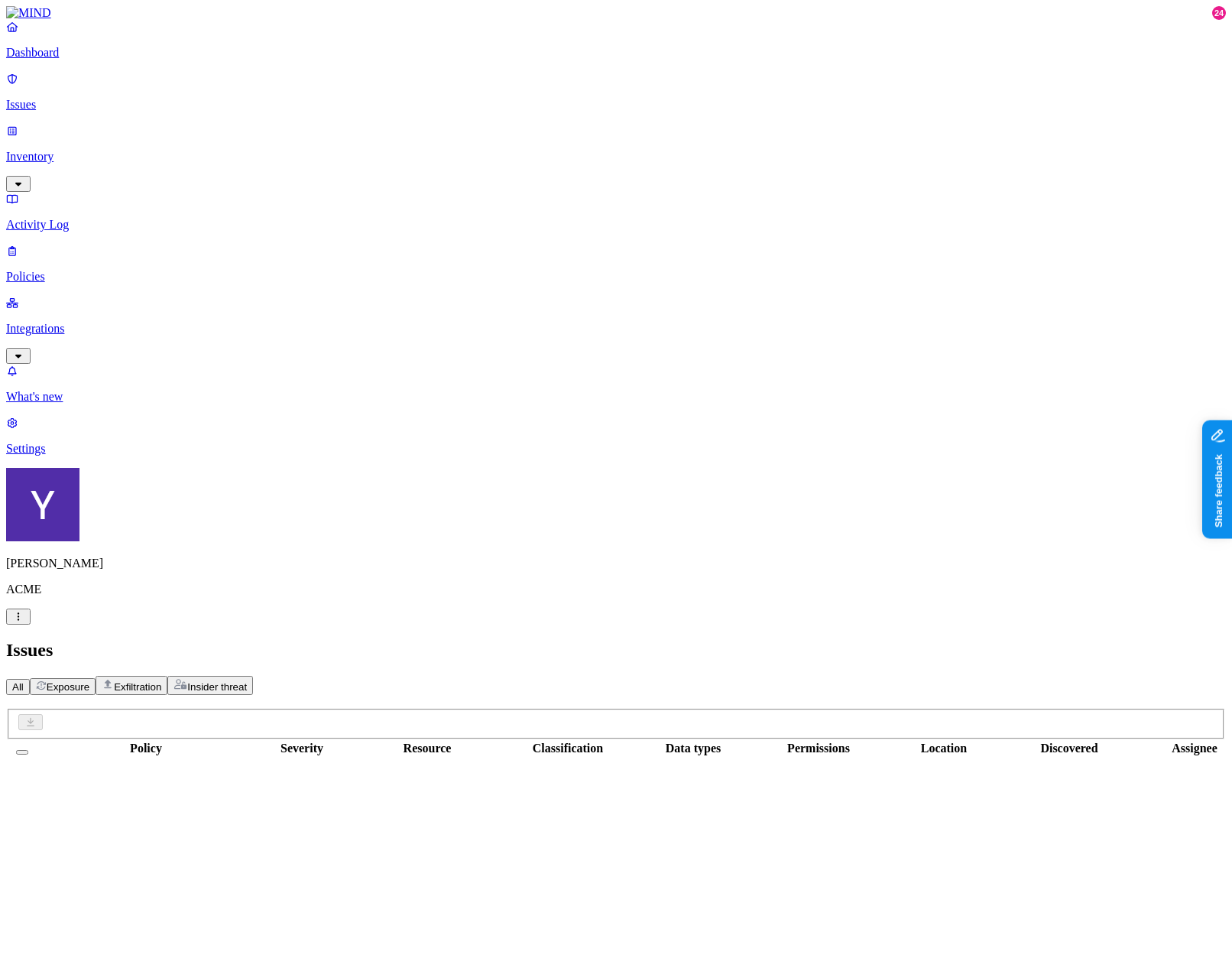
click at [350, 741] on th "Resource" at bounding box center [428, 748] width 155 height 15
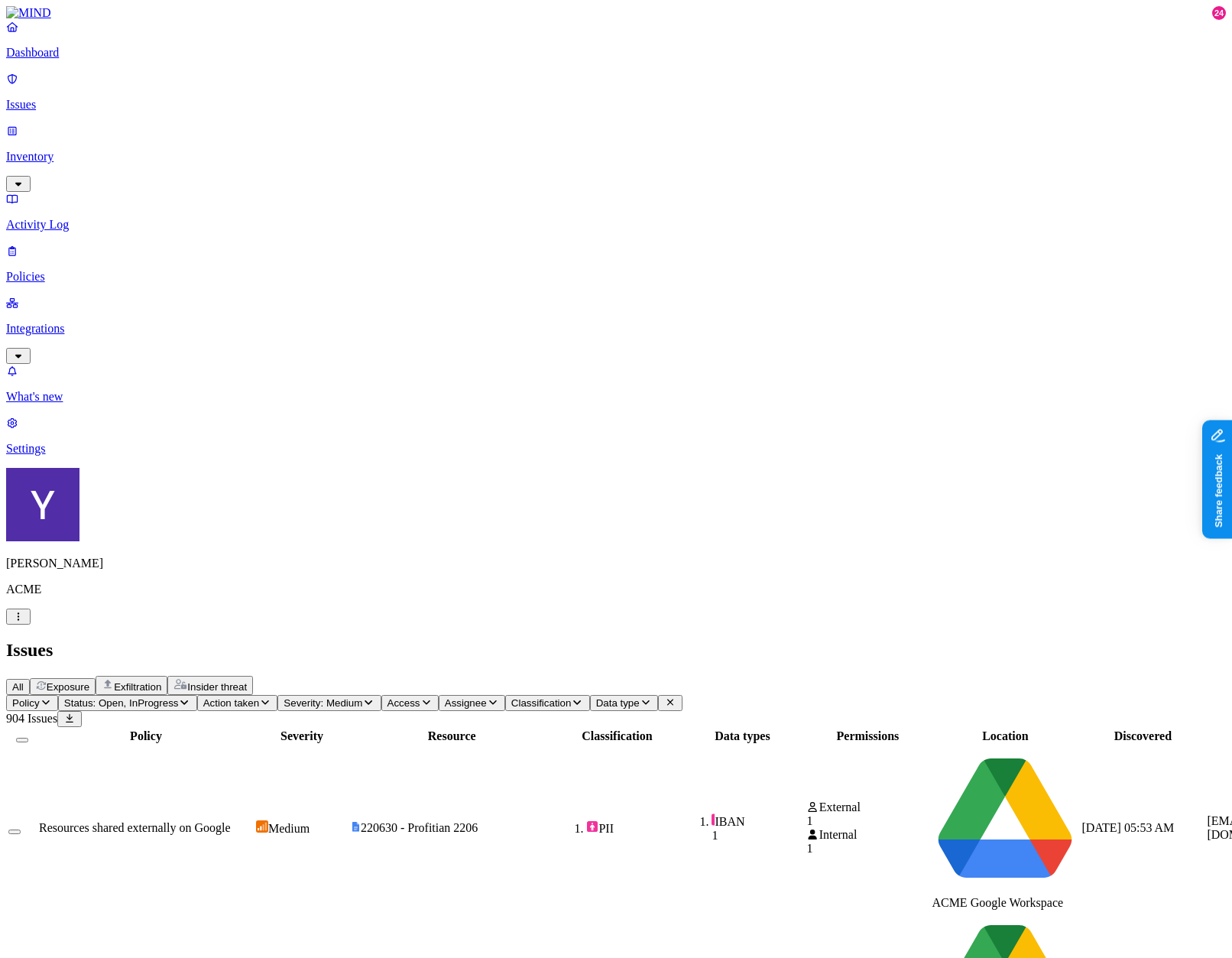
click at [259, 697] on span "Action taken" at bounding box center [232, 702] width 56 height 11
click at [411, 121] on div "Monitored" at bounding box center [411, 136] width 0 height 41
click at [310, 697] on span "Action taken: Monitored" at bounding box center [257, 702] width 107 height 11
click at [442, 201] on span "Monitored" at bounding box center [436, 207] width 52 height 13
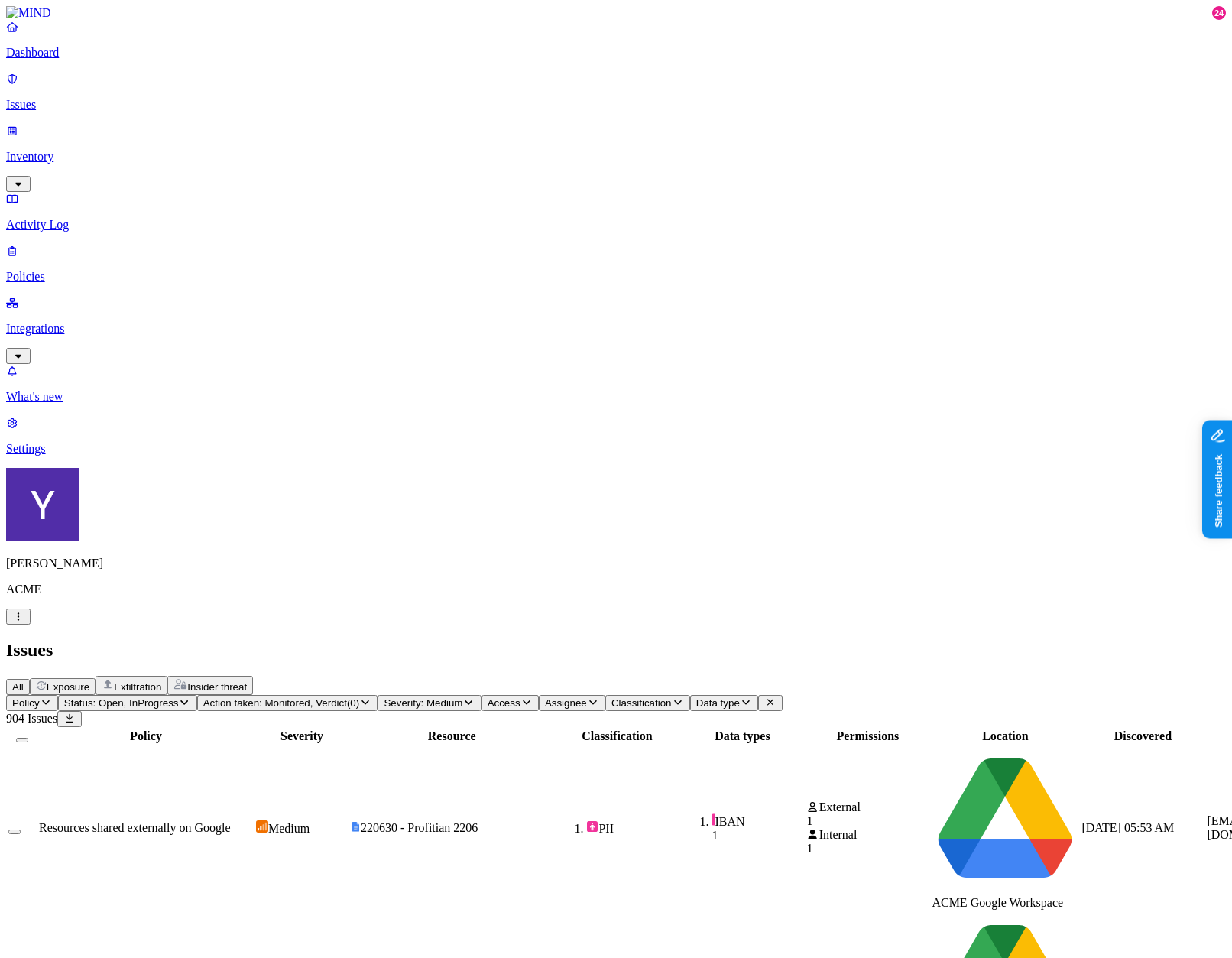
click at [359, 697] on span "Action taken: Monitored, Verdict(0)" at bounding box center [282, 702] width 156 height 11
click at [411, 119] on button "button" at bounding box center [417, 124] width 12 height 16
